Goal: Task Accomplishment & Management: Manage account settings

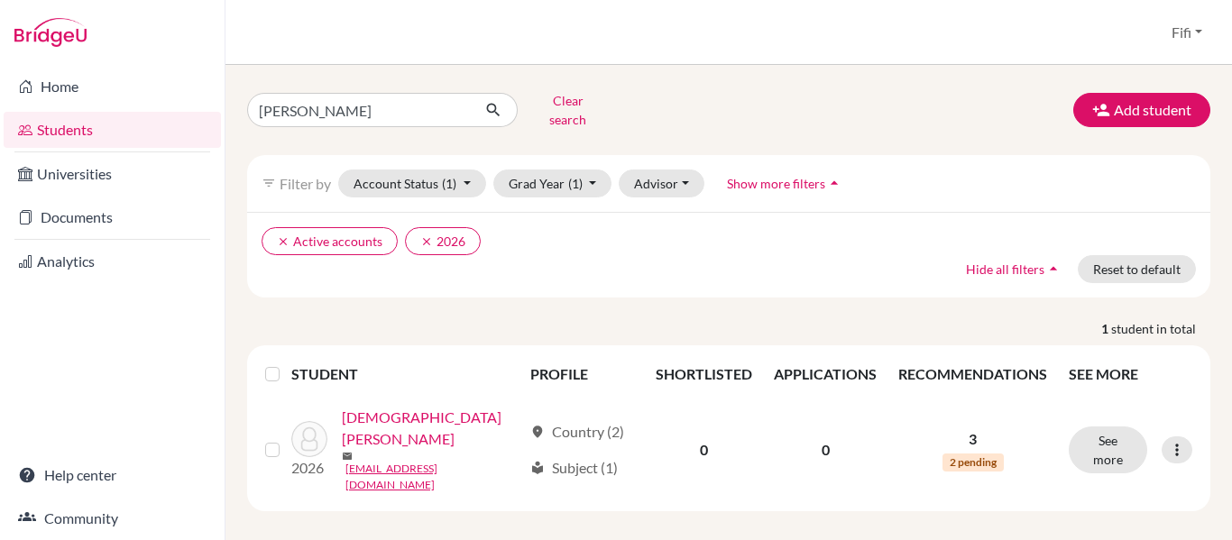
scroll to position [11, 0]
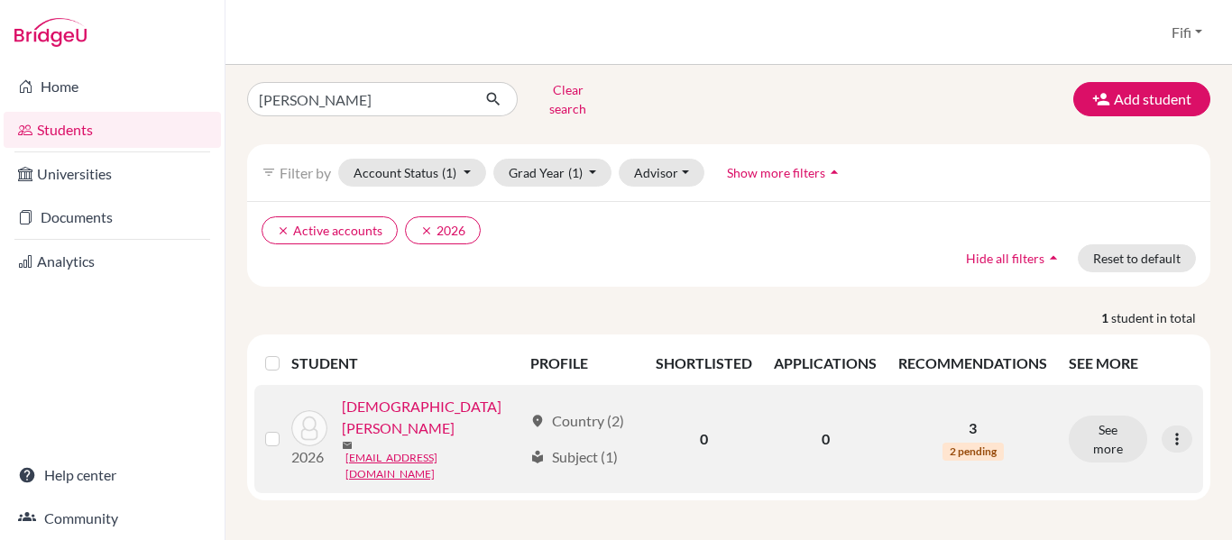
click at [362, 439] on link "[DEMOGRAPHIC_DATA][PERSON_NAME]" at bounding box center [432, 417] width 180 height 43
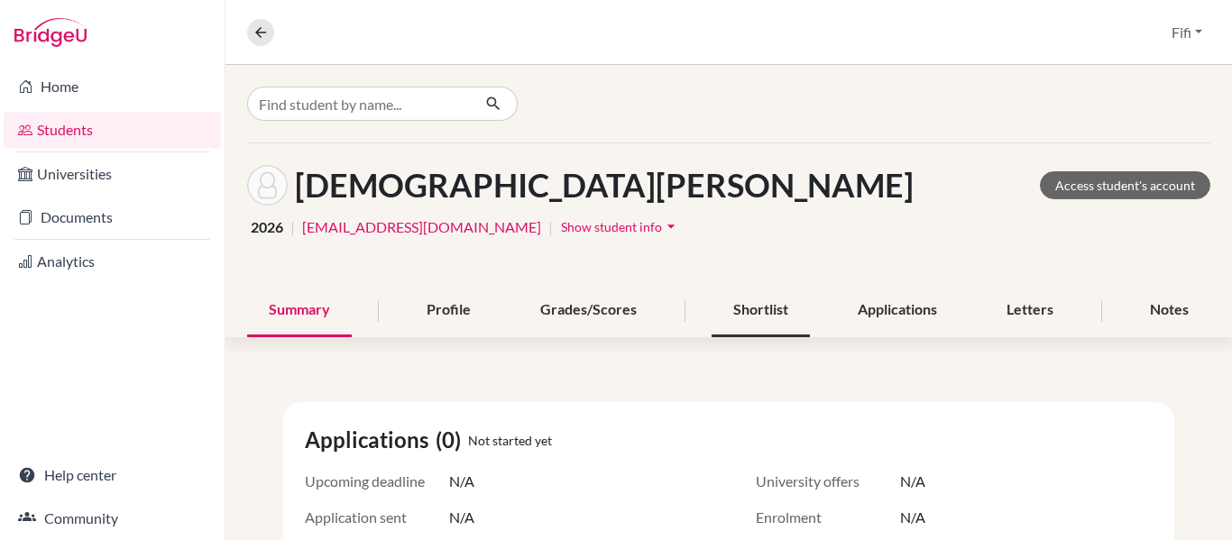
click at [756, 295] on div "Shortlist" at bounding box center [760, 310] width 98 height 53
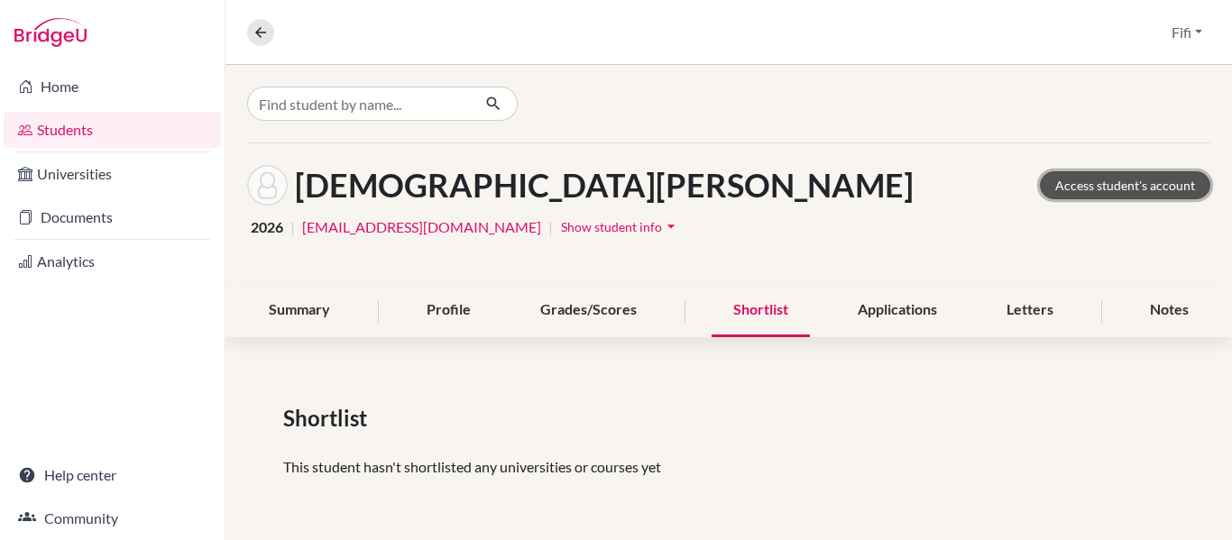
click at [1086, 183] on link "Access student's account" at bounding box center [1125, 185] width 170 height 28
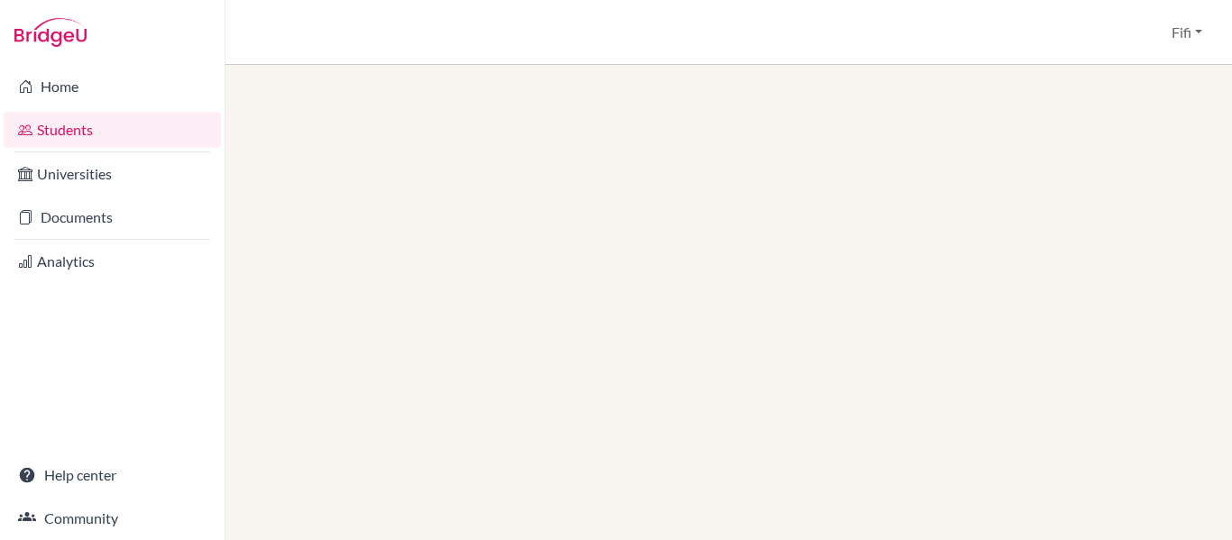
click at [187, 140] on link "Students" at bounding box center [112, 130] width 217 height 36
